Goal: Entertainment & Leisure: Consume media (video, audio)

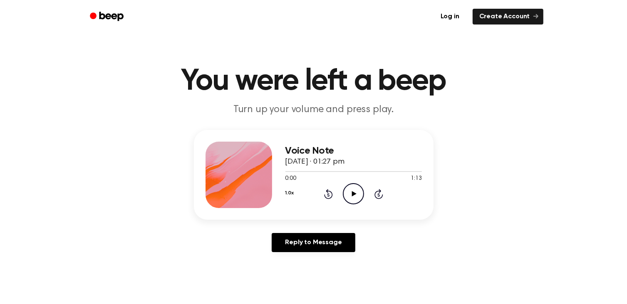
click at [349, 195] on icon "Play Audio" at bounding box center [353, 193] width 21 height 21
click at [331, 195] on icon "Rewind 5 seconds" at bounding box center [328, 194] width 9 height 11
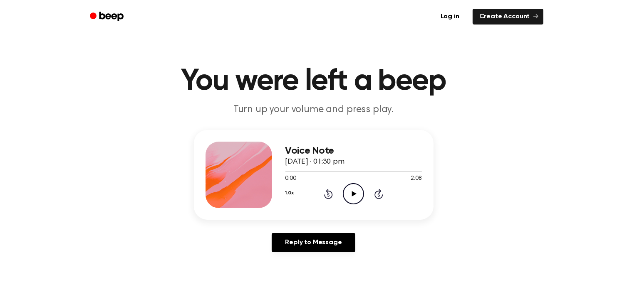
click at [353, 195] on icon at bounding box center [354, 193] width 5 height 5
